Goal: Information Seeking & Learning: Learn about a topic

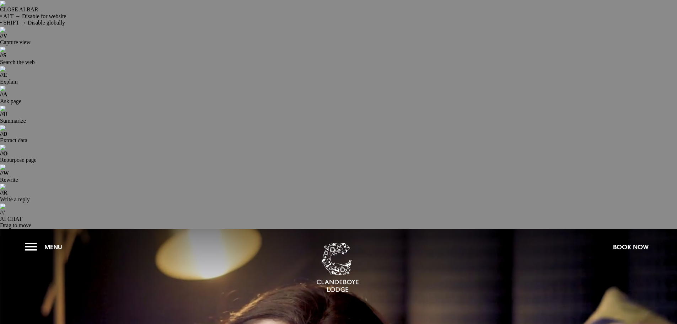
click at [33, 239] on button "Menu" at bounding box center [45, 246] width 41 height 15
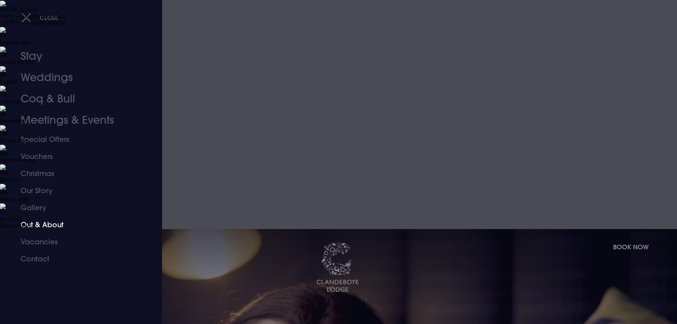
click at [36, 226] on link "Out & About" at bounding box center [77, 224] width 112 height 17
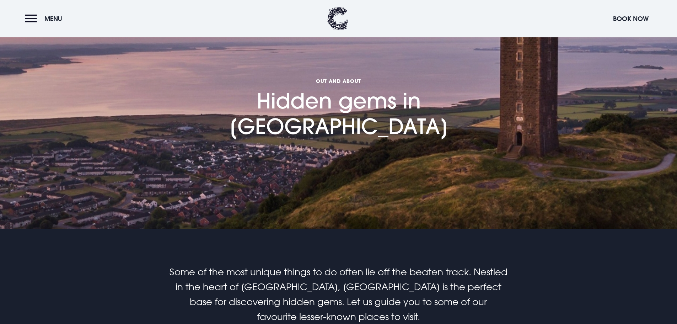
scroll to position [462, 0]
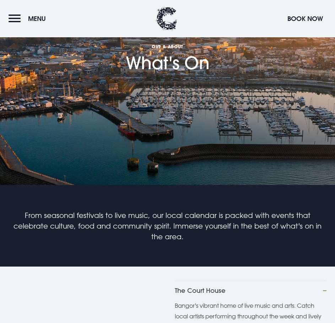
scroll to position [284, 0]
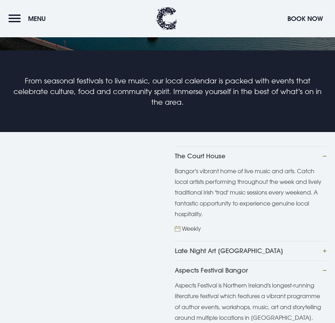
scroll to position [427, 0]
